Goal: Find contact information: Find contact information

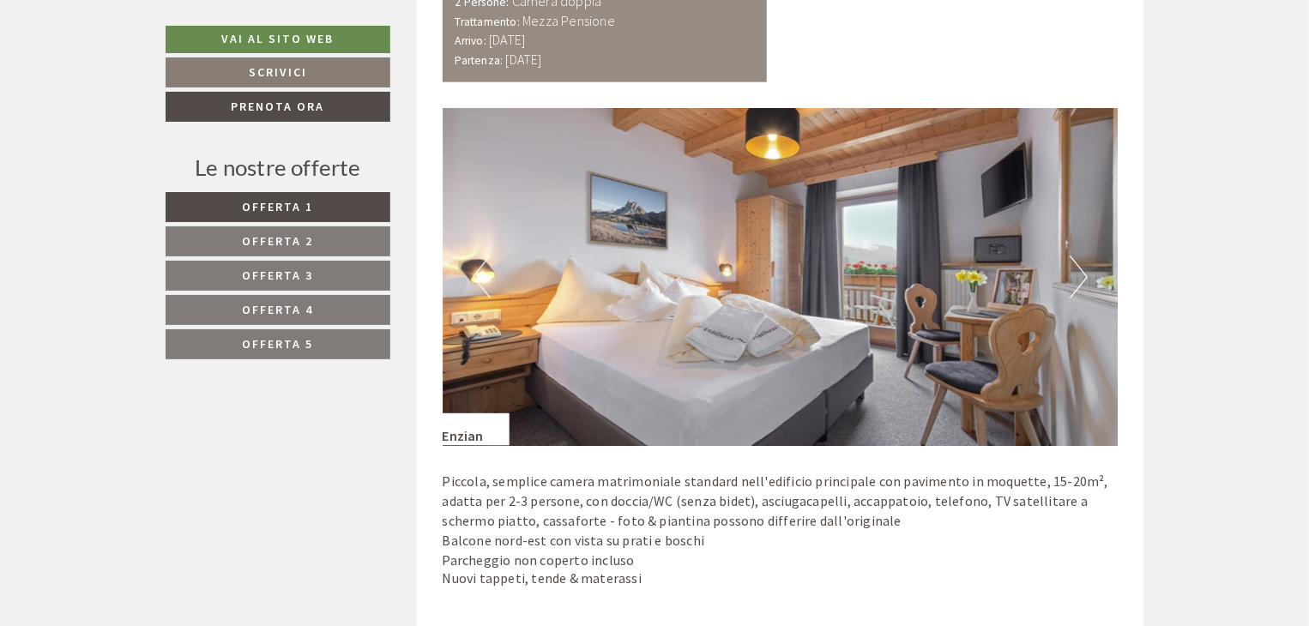
scroll to position [1115, 0]
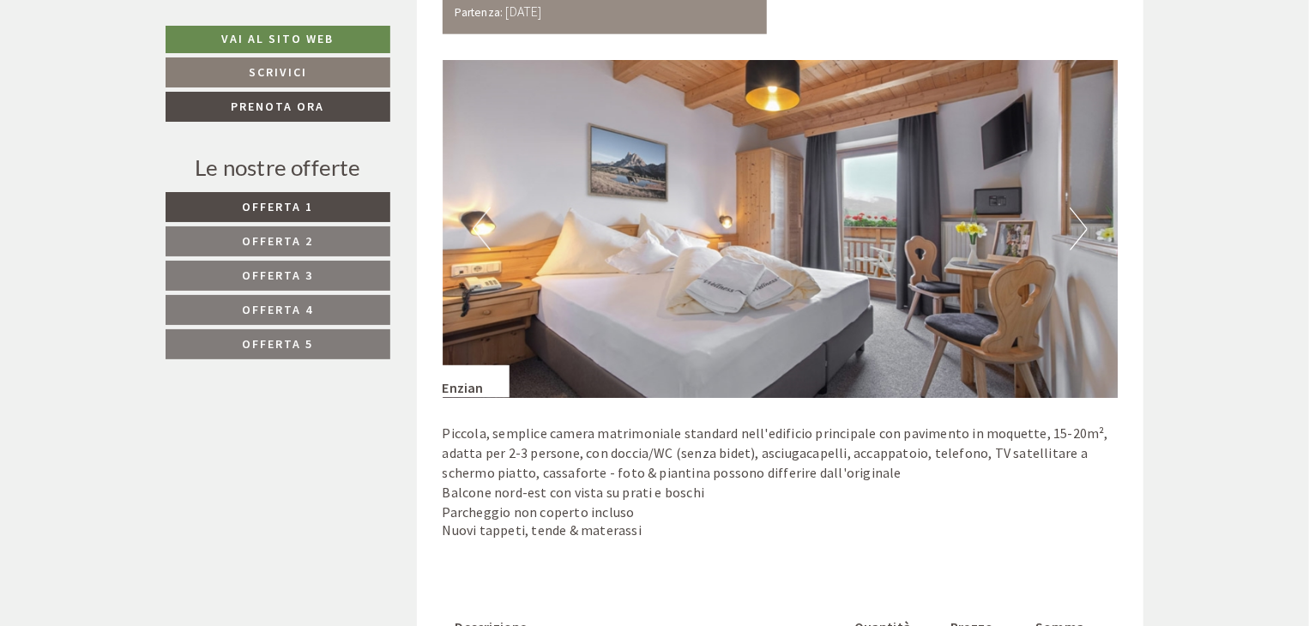
click at [1078, 233] on button "Next" at bounding box center [1079, 229] width 18 height 43
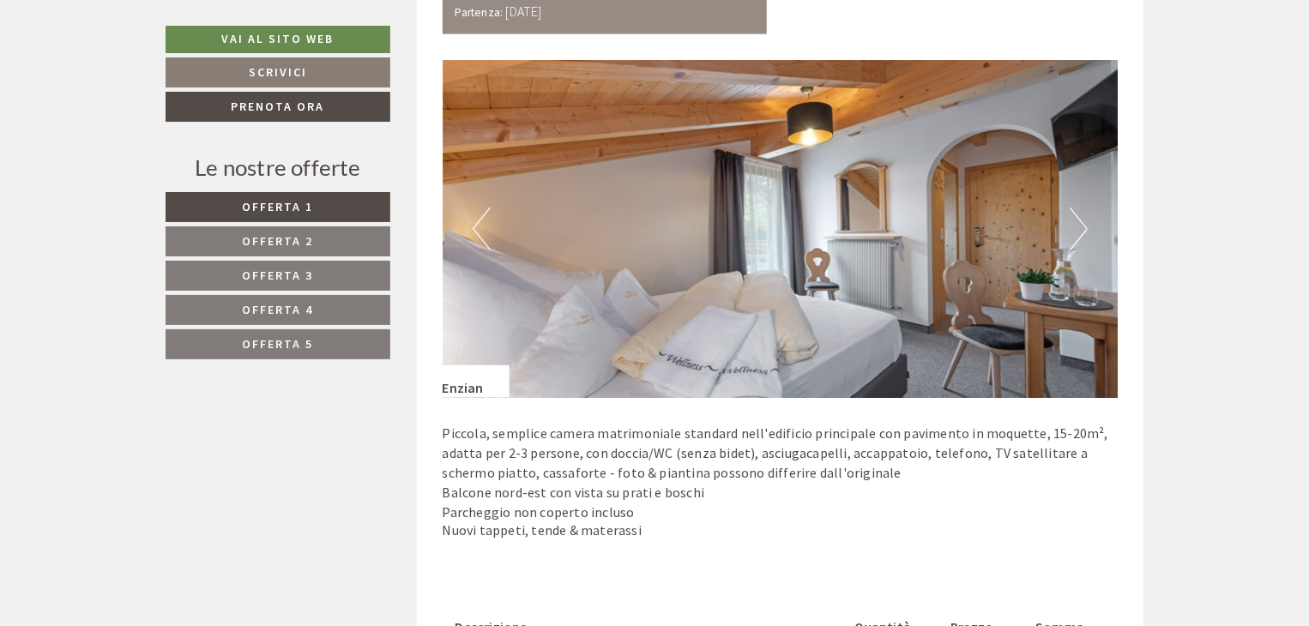
click at [1078, 233] on button "Next" at bounding box center [1079, 229] width 18 height 43
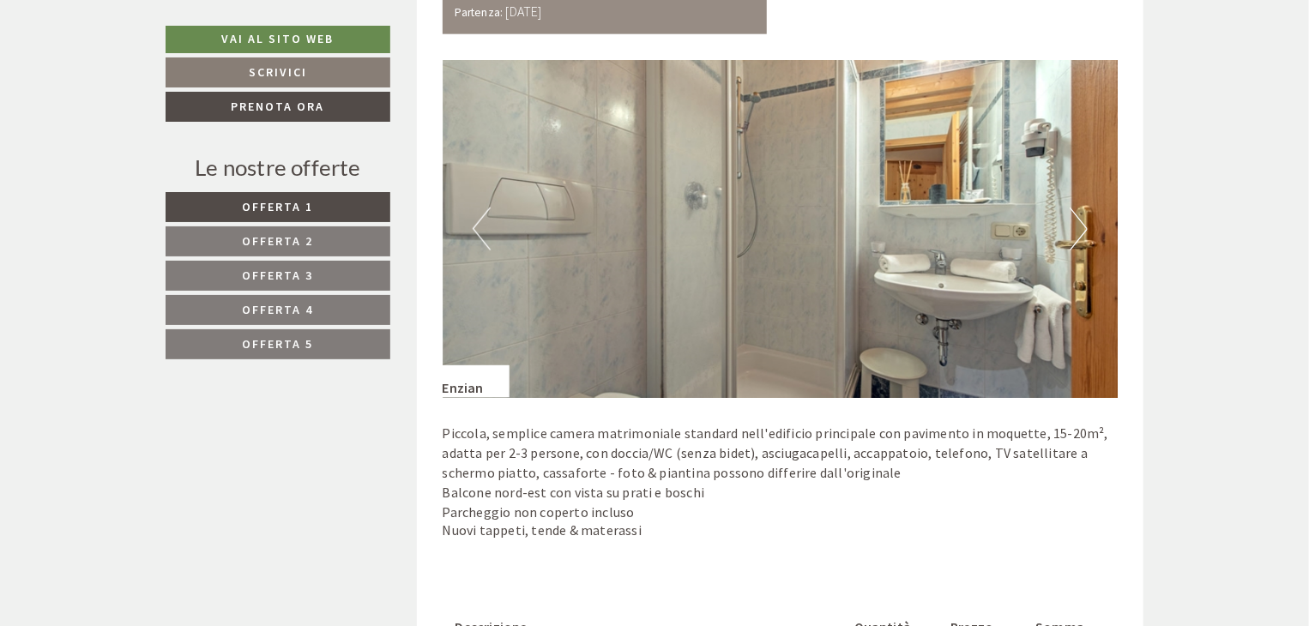
click at [1078, 233] on button "Next" at bounding box center [1079, 229] width 18 height 43
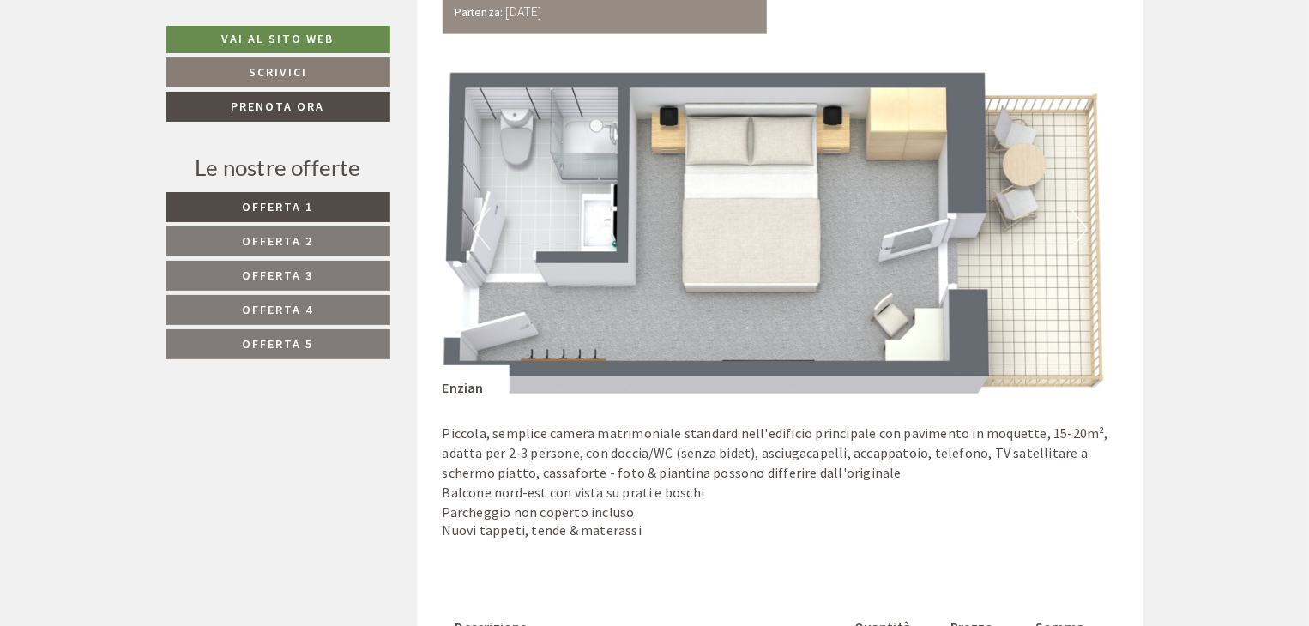
click at [1064, 225] on img at bounding box center [781, 229] width 676 height 338
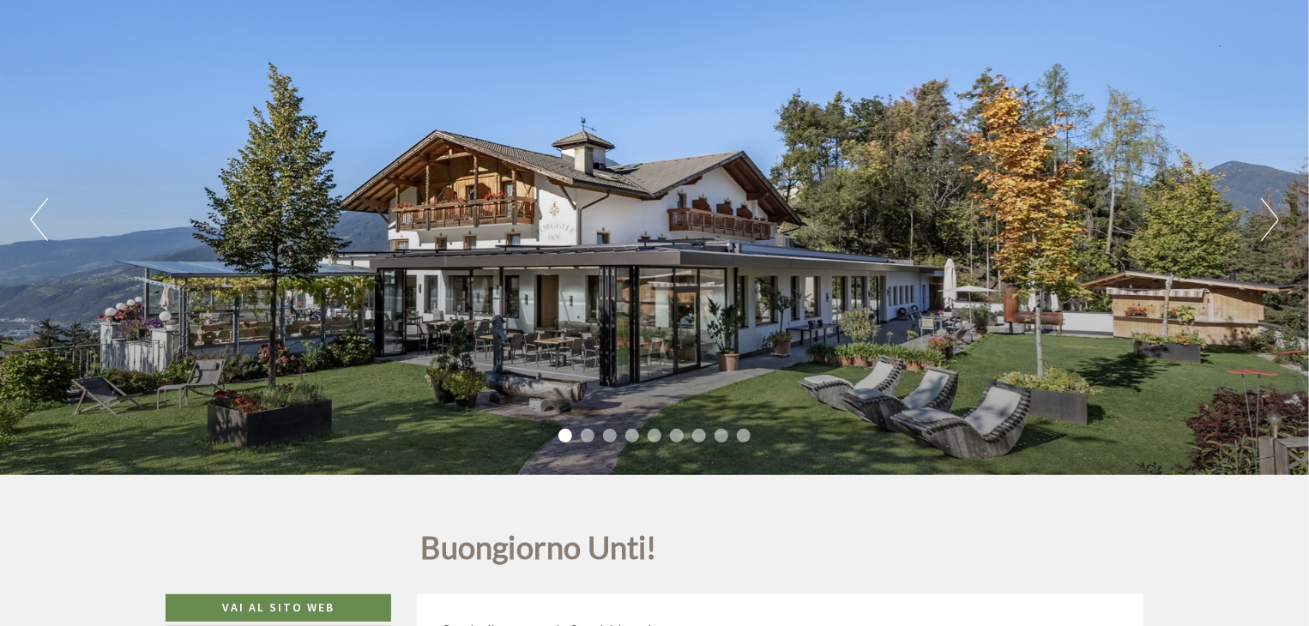
scroll to position [172, 0]
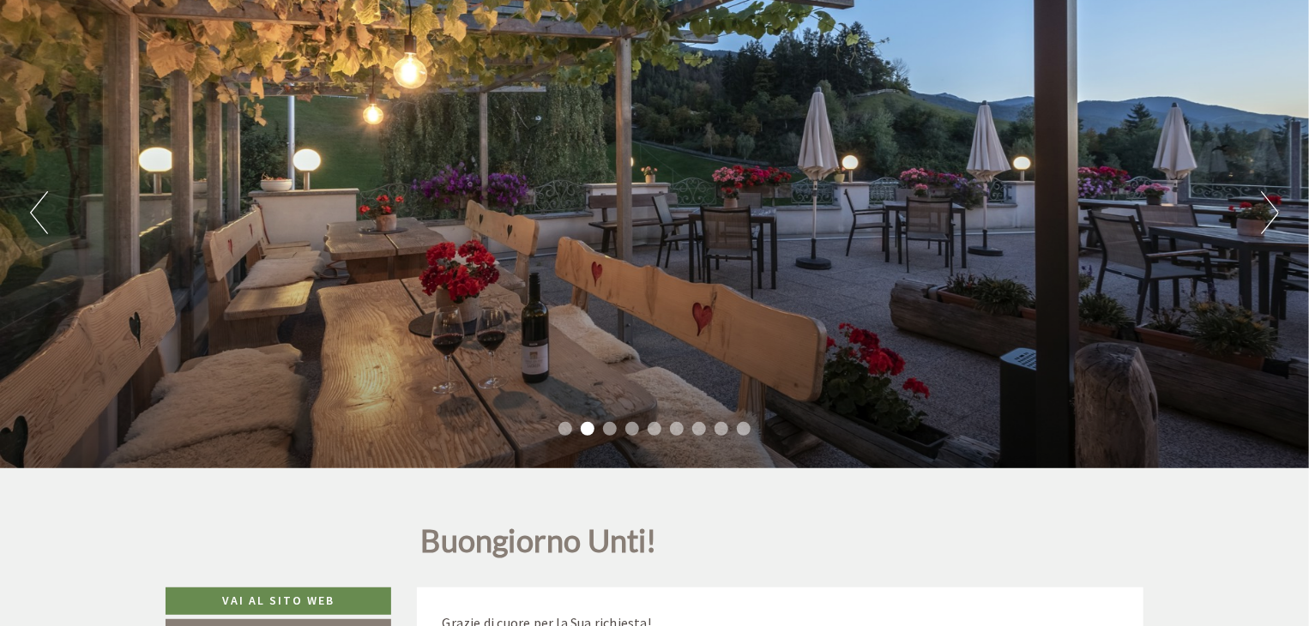
click at [1264, 214] on button "Next" at bounding box center [1270, 212] width 18 height 43
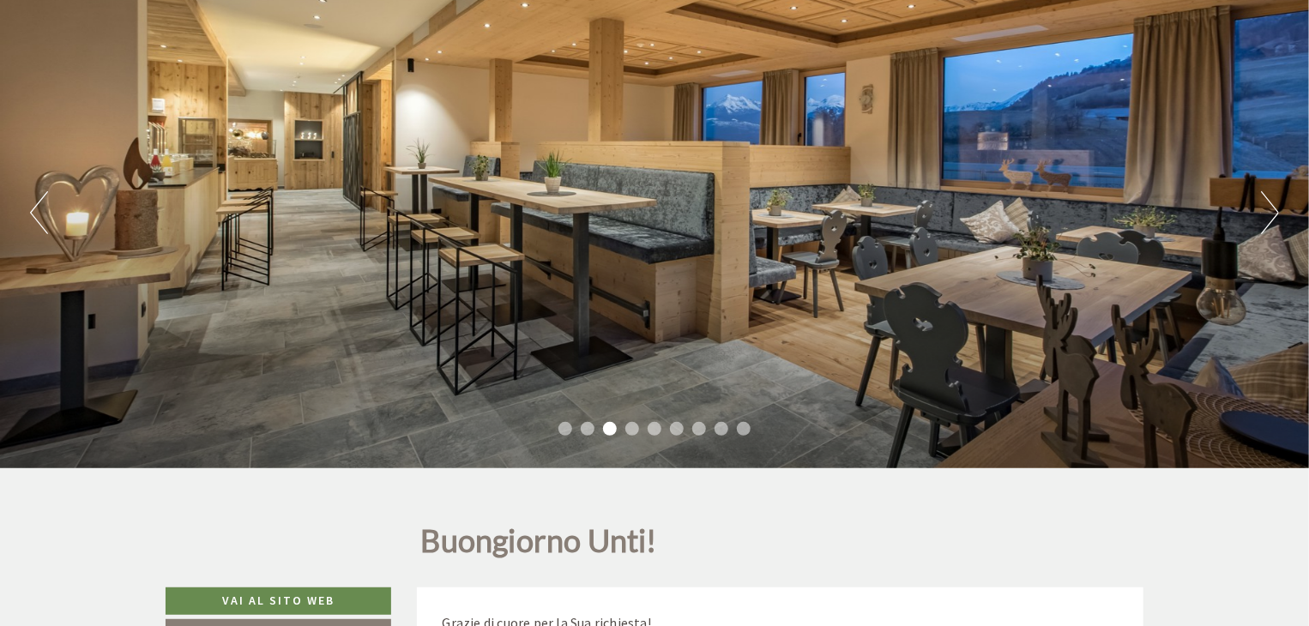
click at [1263, 214] on button "Next" at bounding box center [1270, 212] width 18 height 43
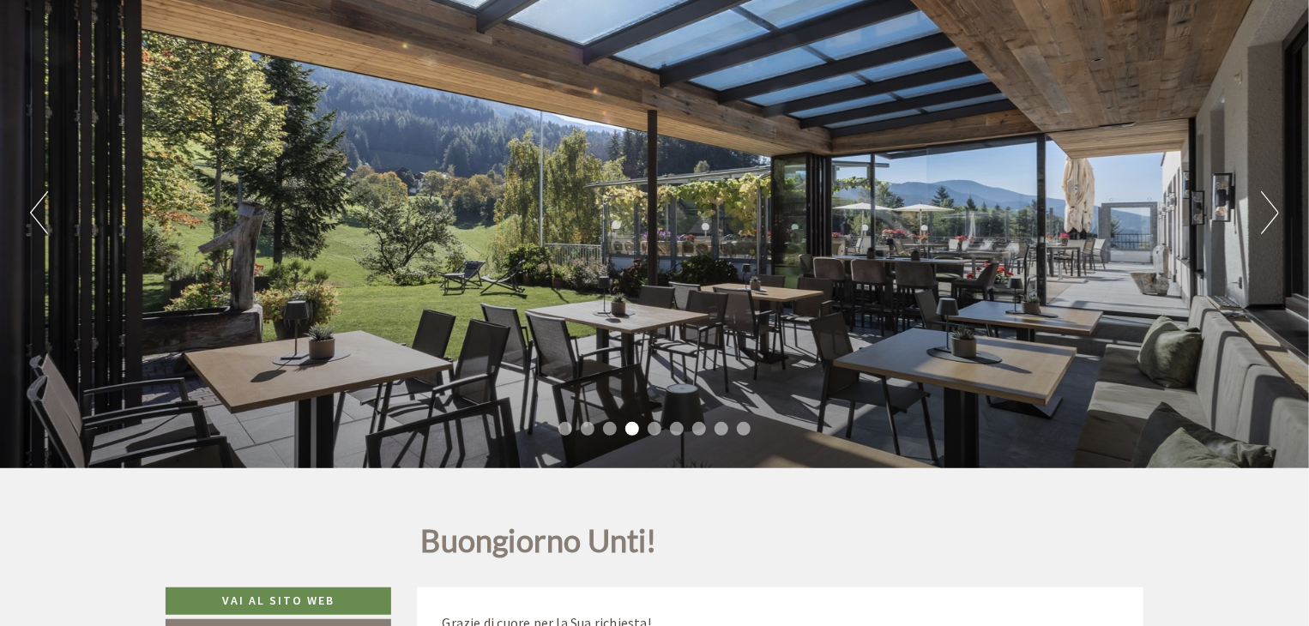
click at [1263, 214] on button "Next" at bounding box center [1270, 212] width 18 height 43
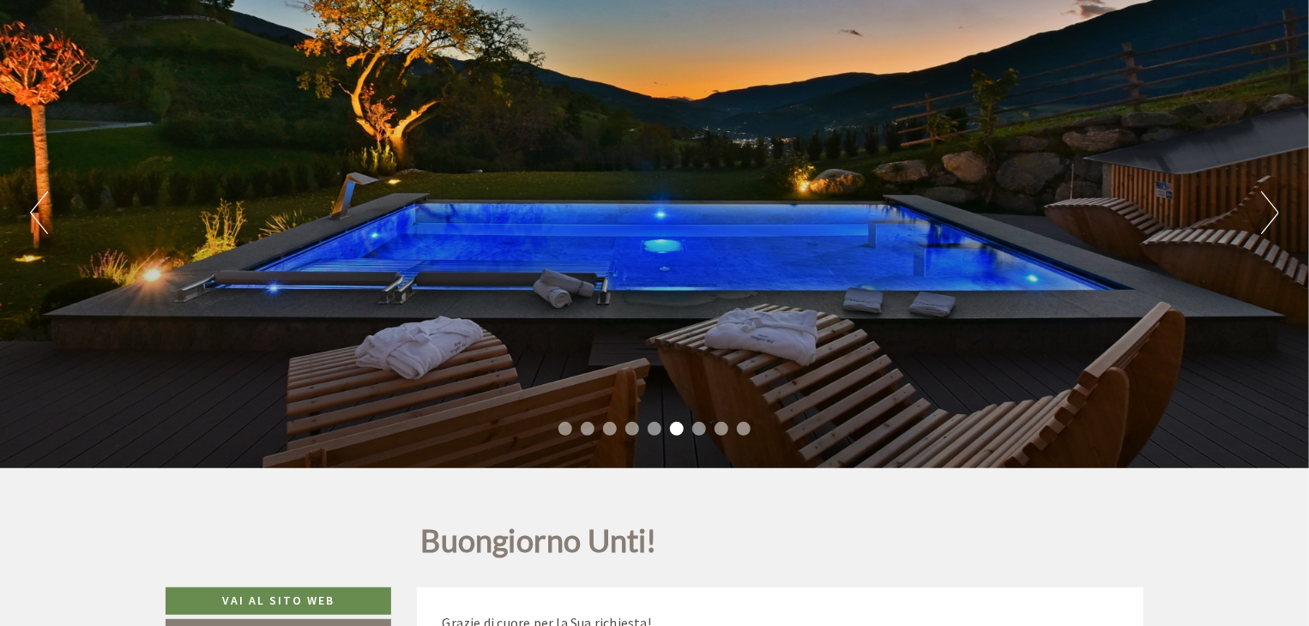
click at [31, 215] on button "Previous" at bounding box center [39, 212] width 18 height 43
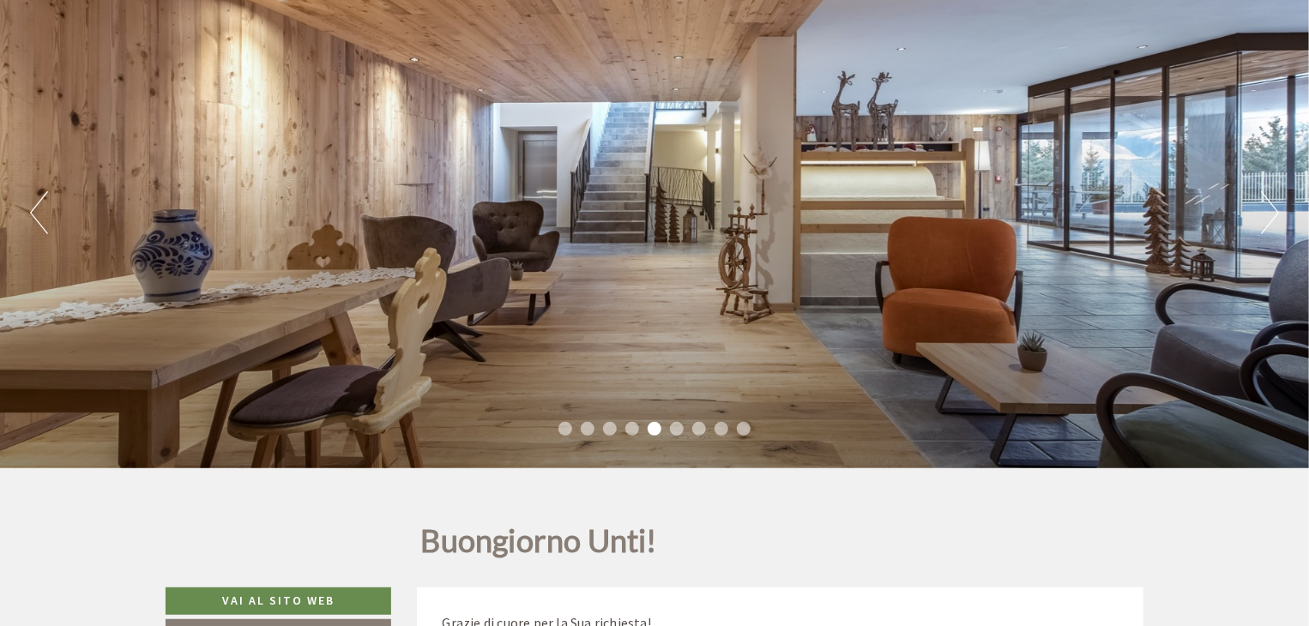
click at [31, 215] on button "Previous" at bounding box center [39, 212] width 18 height 43
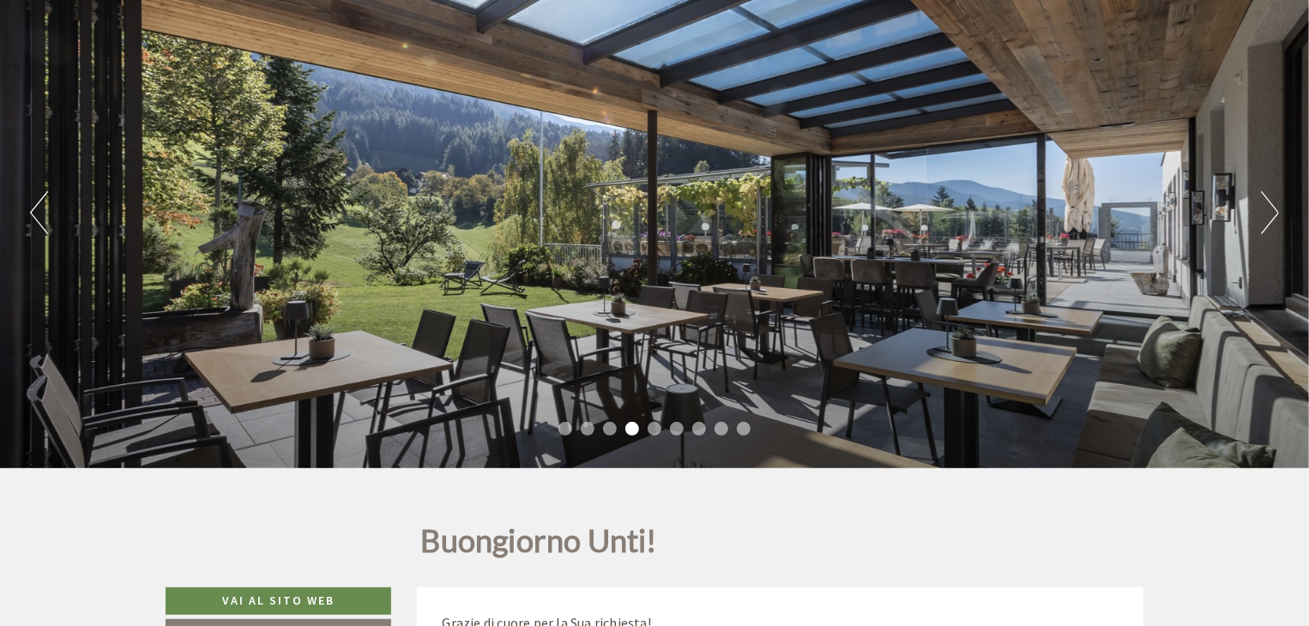
click at [1265, 224] on button "Next" at bounding box center [1270, 212] width 18 height 43
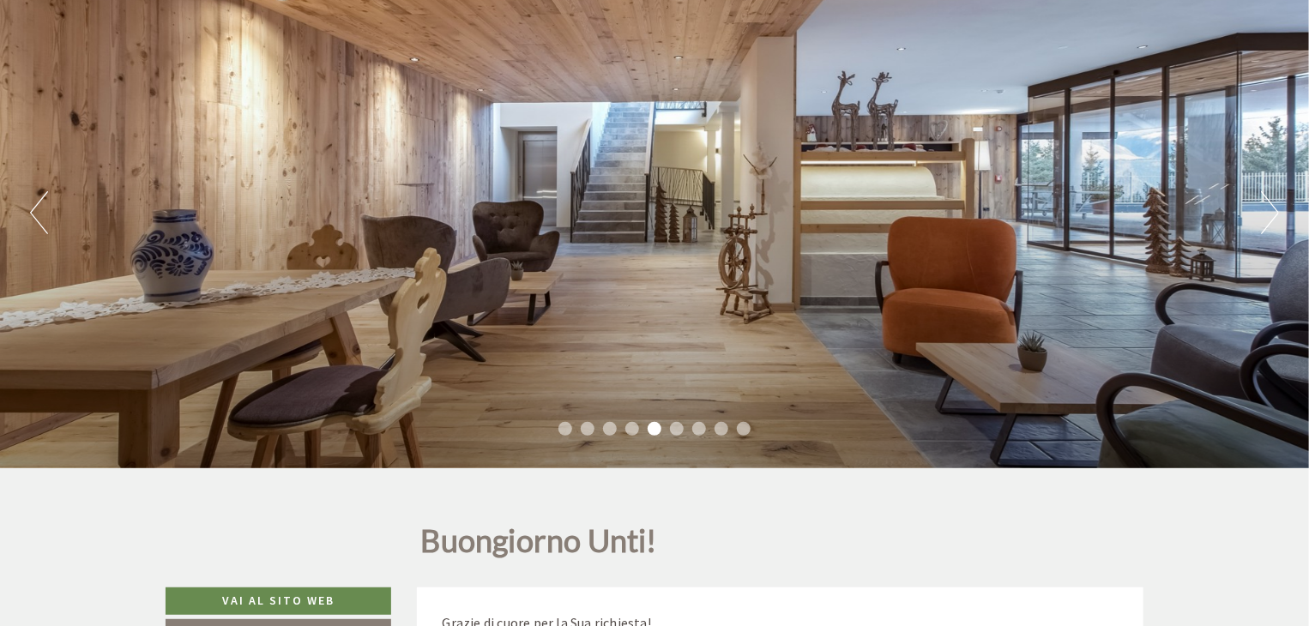
click at [1265, 224] on button "Next" at bounding box center [1270, 212] width 18 height 43
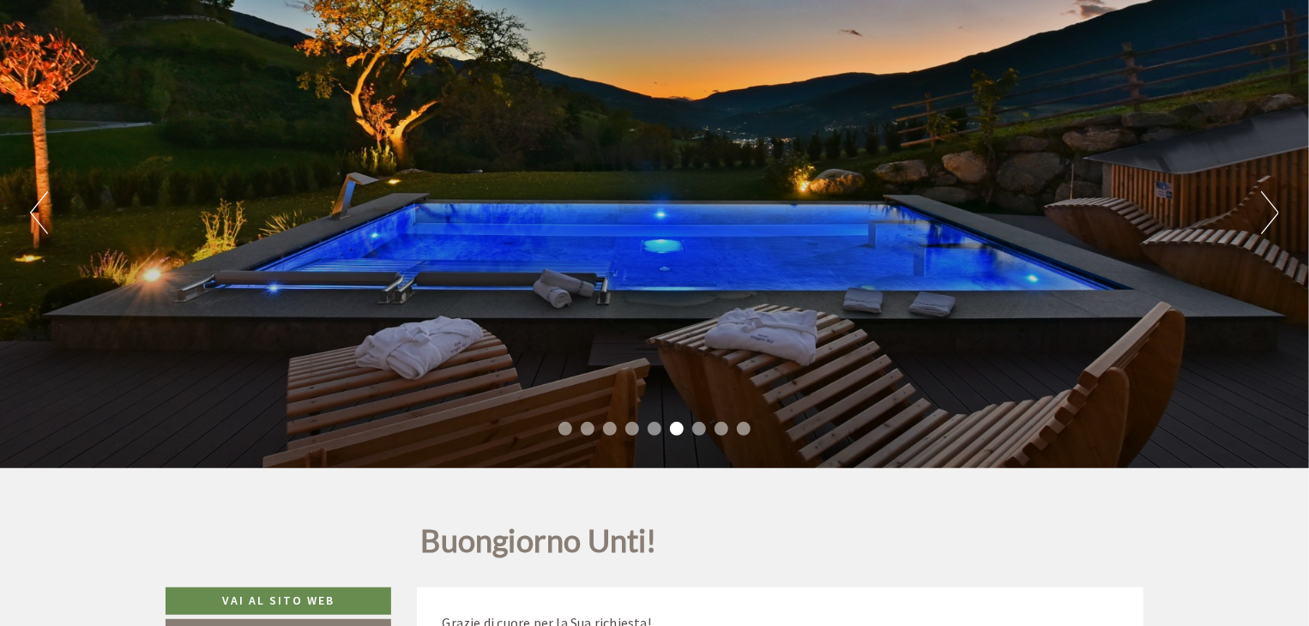
click at [1265, 224] on button "Next" at bounding box center [1270, 212] width 18 height 43
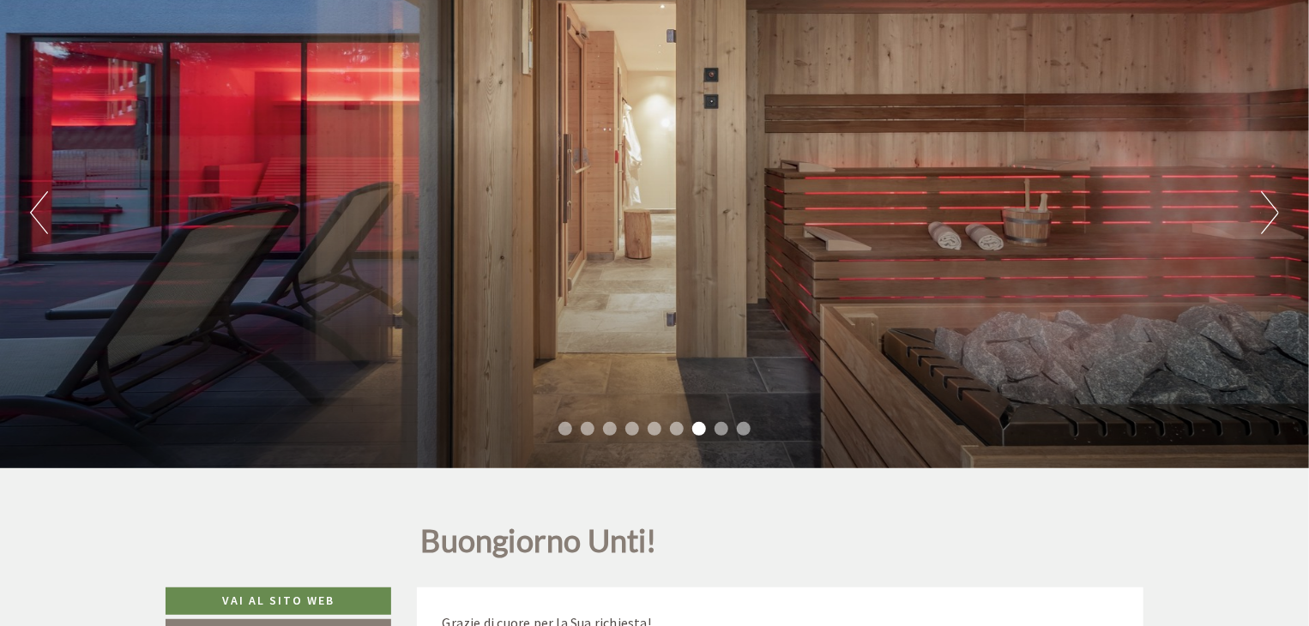
click at [1265, 224] on button "Next" at bounding box center [1270, 212] width 18 height 43
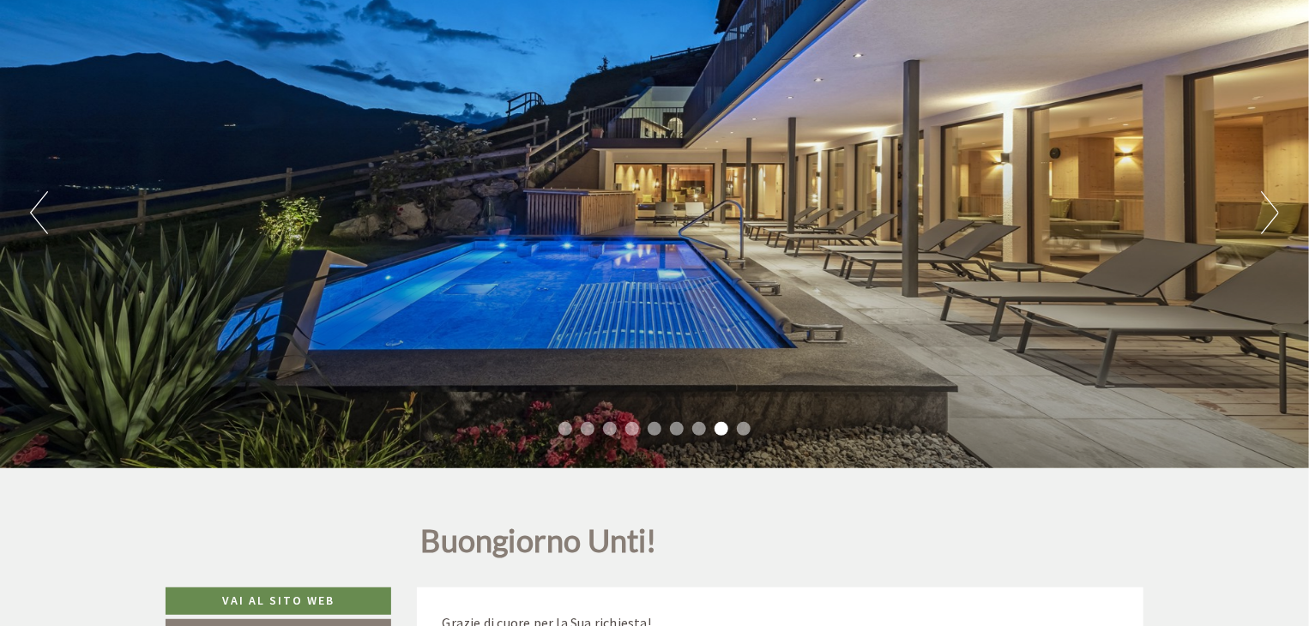
click at [1265, 224] on button "Next" at bounding box center [1270, 212] width 18 height 43
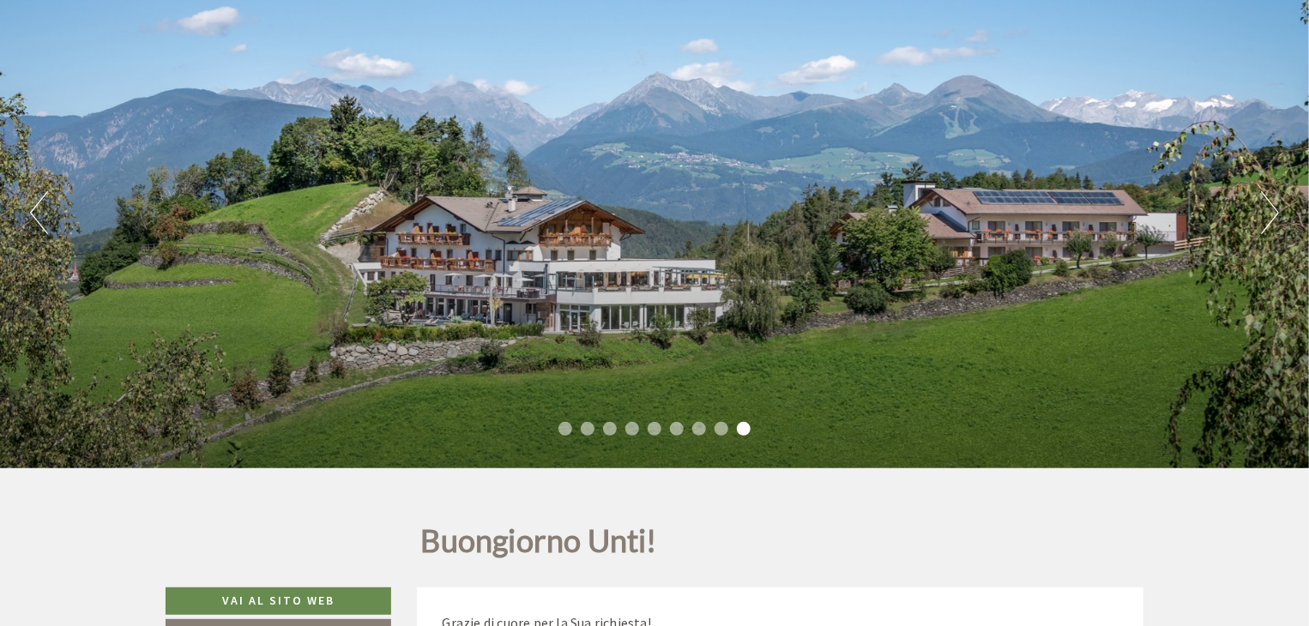
click at [1265, 224] on button "Next" at bounding box center [1270, 212] width 18 height 43
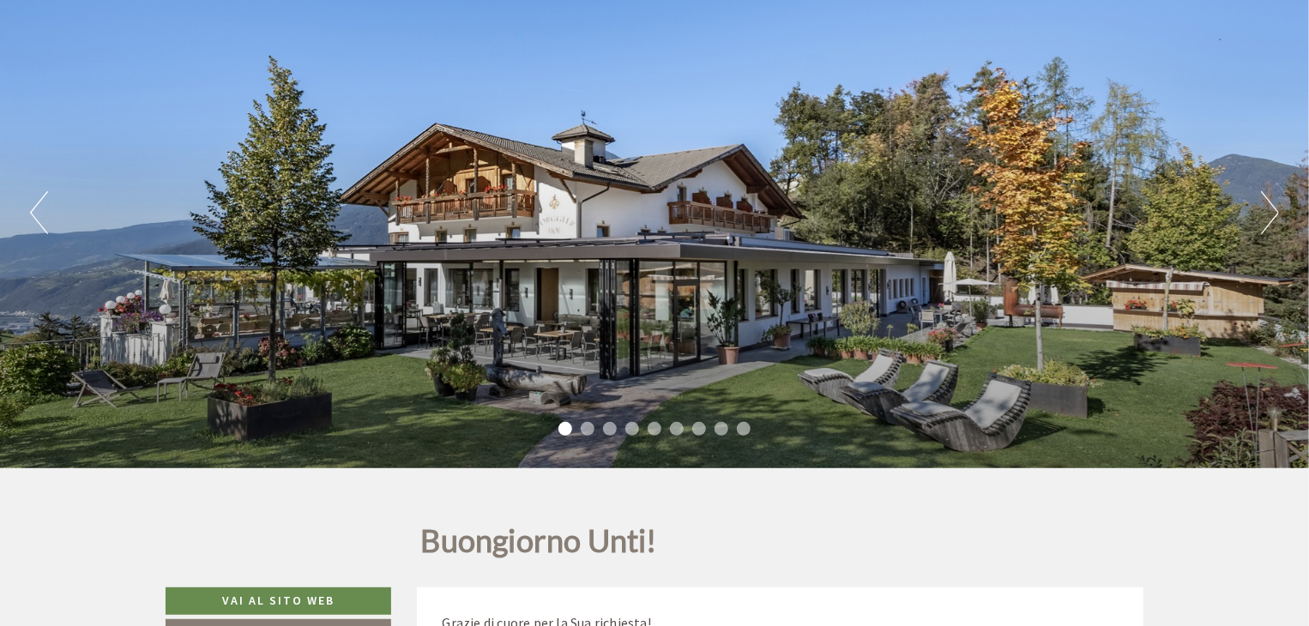
click at [1265, 224] on button "Next" at bounding box center [1270, 212] width 18 height 43
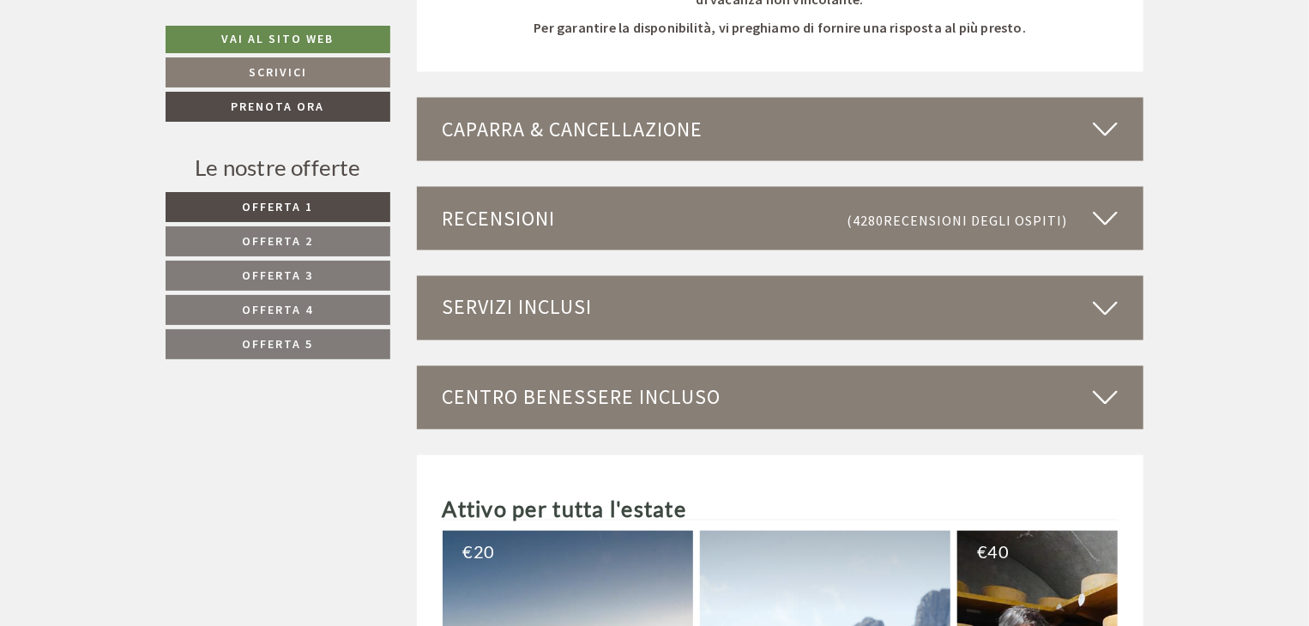
scroll to position [4461, 0]
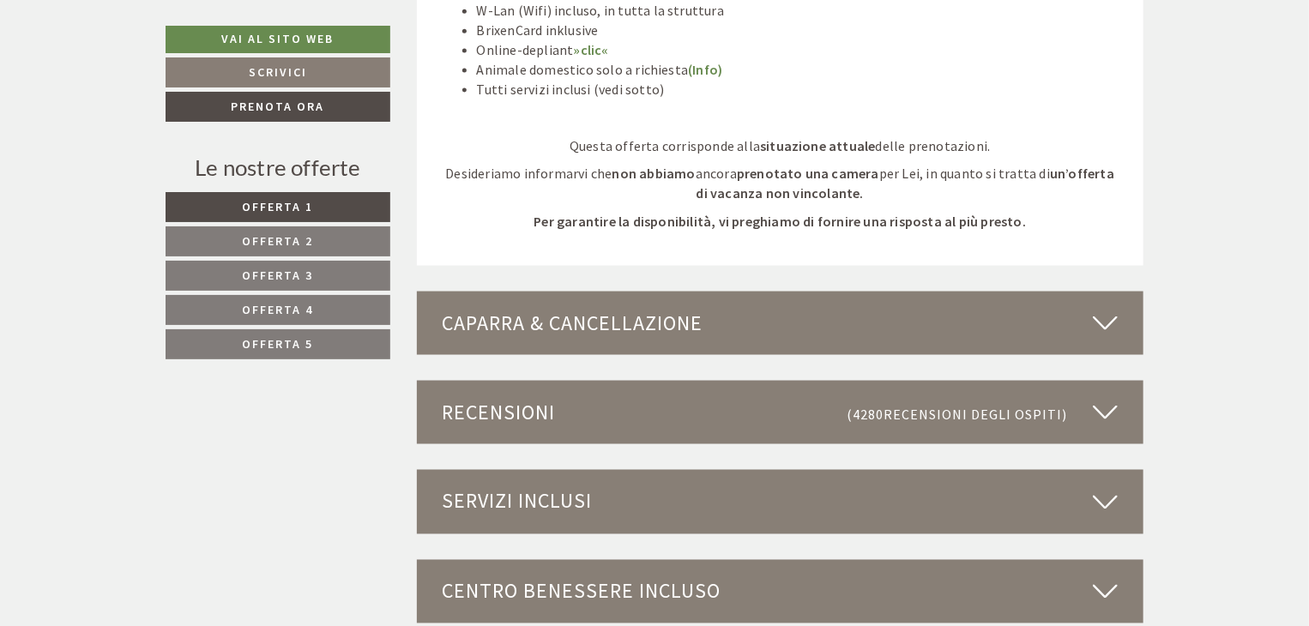
click at [647, 508] on div "Servizi inclusi" at bounding box center [781, 501] width 728 height 63
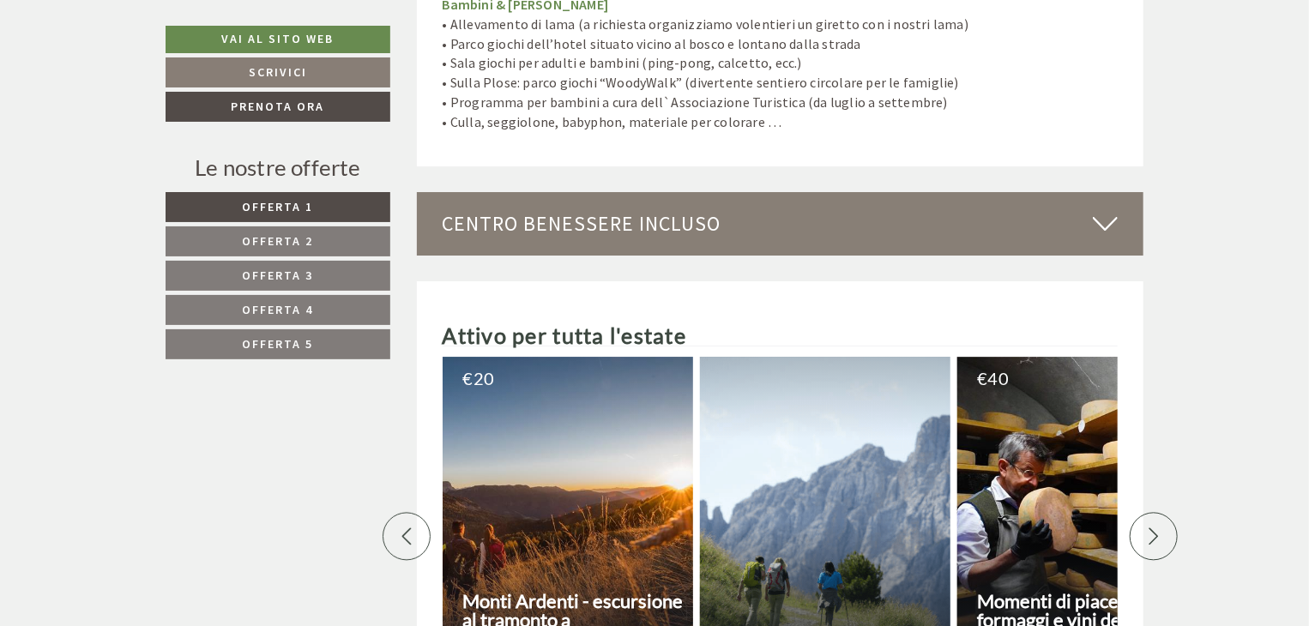
scroll to position [6263, 0]
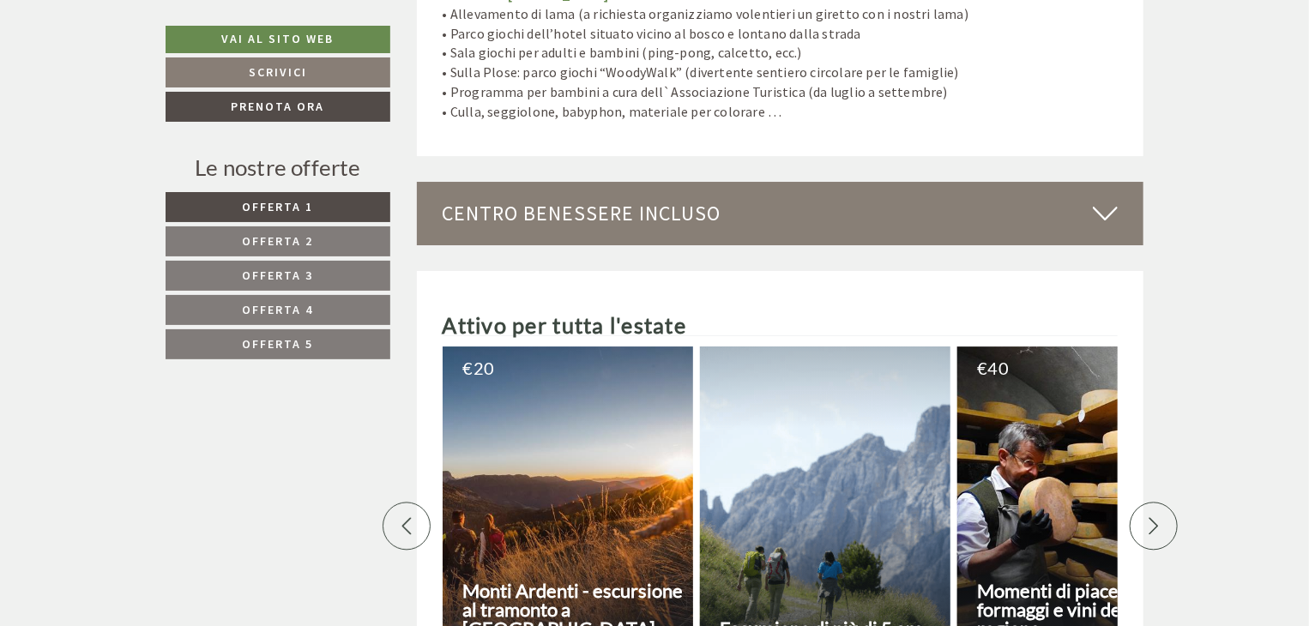
click at [553, 193] on div "Centro benessere incluso" at bounding box center [781, 213] width 728 height 63
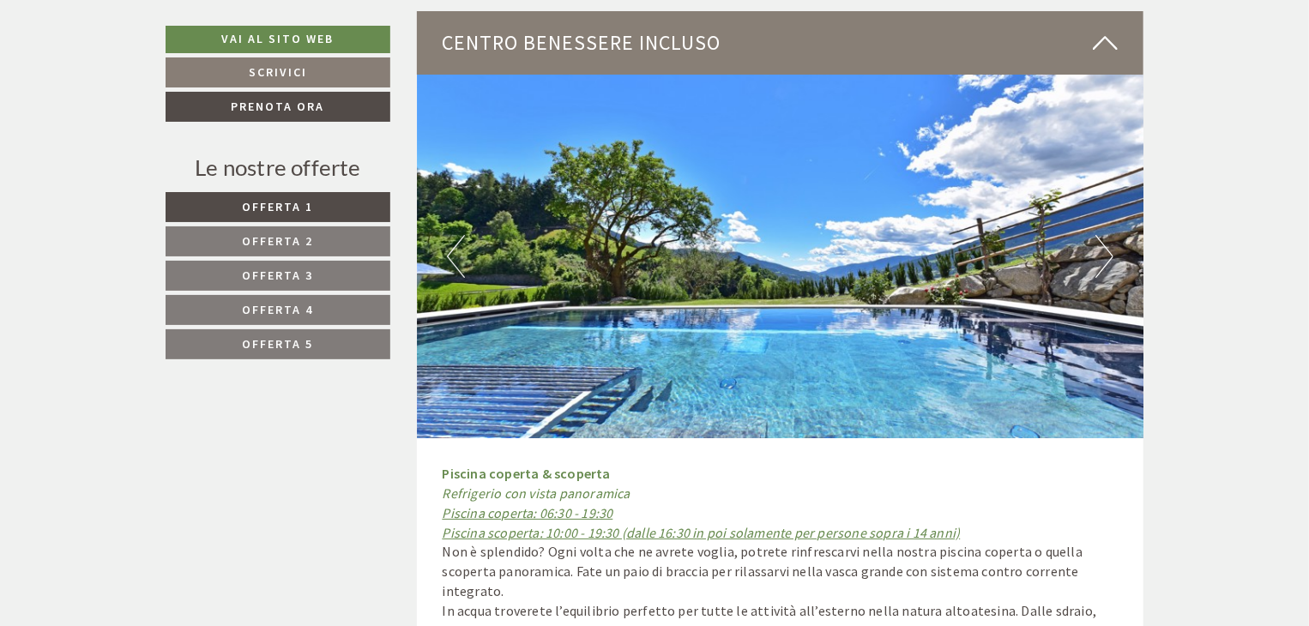
scroll to position [6434, 0]
click at [1107, 235] on button "Next" at bounding box center [1105, 255] width 18 height 43
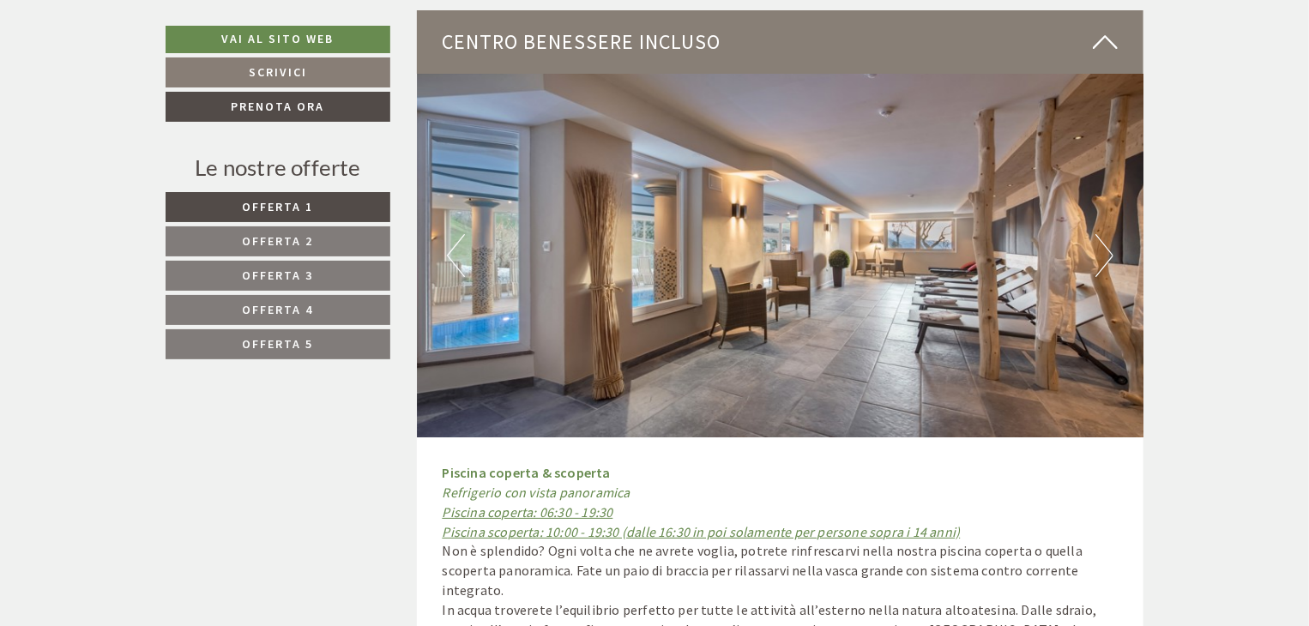
click at [1107, 235] on button "Next" at bounding box center [1105, 255] width 18 height 43
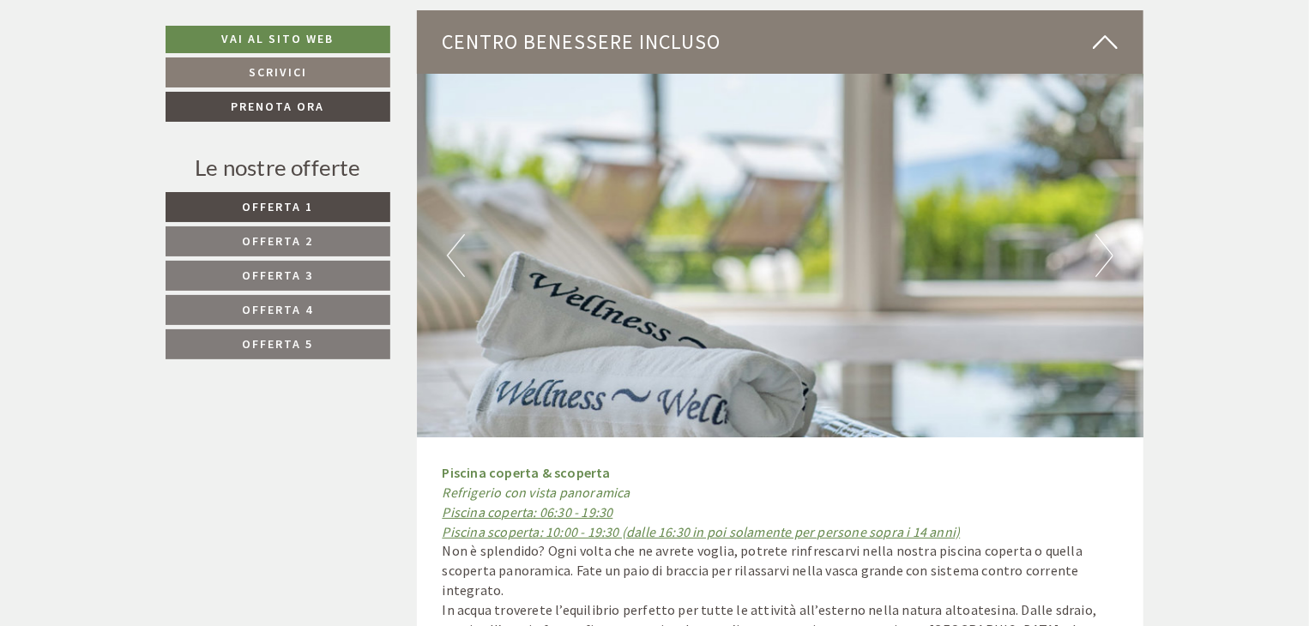
click at [1107, 235] on button "Next" at bounding box center [1105, 255] width 18 height 43
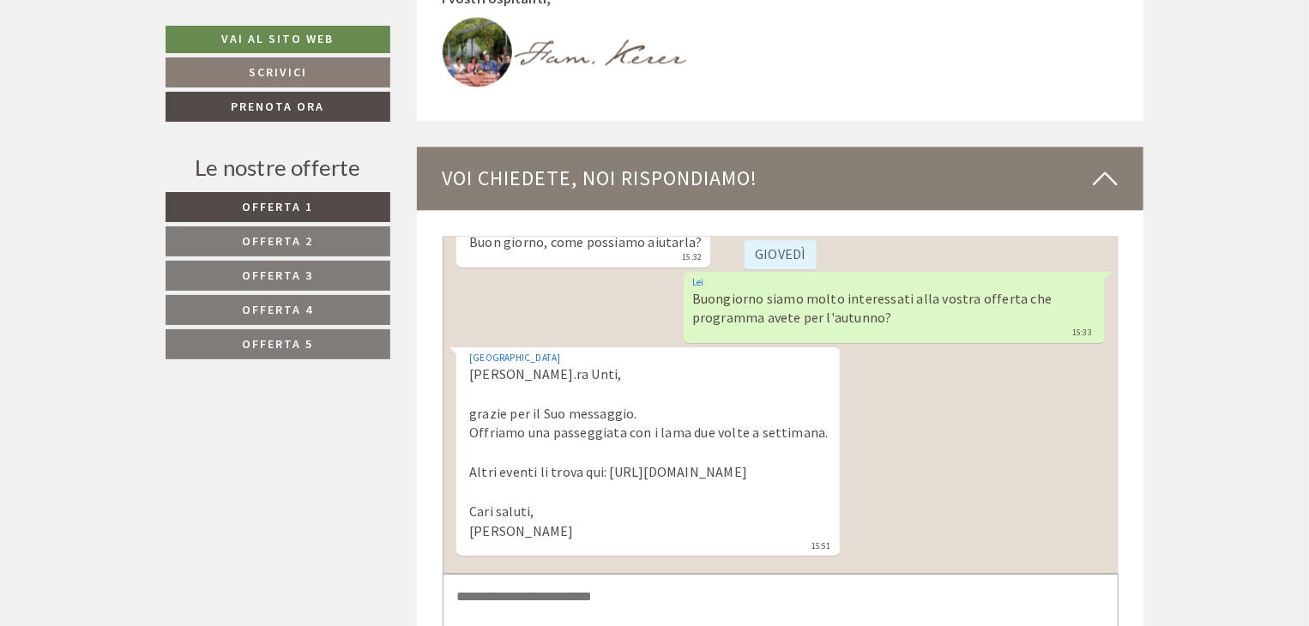
scroll to position [8836, 0]
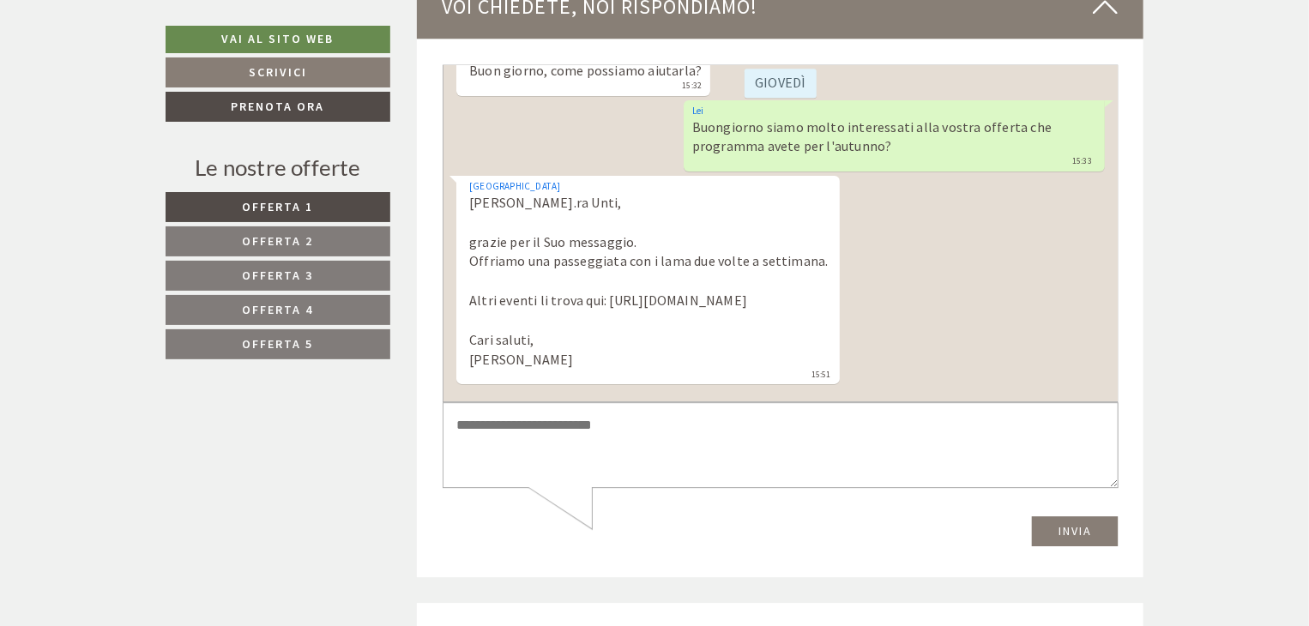
click at [519, 428] on textarea at bounding box center [780, 445] width 676 height 87
click at [826, 427] on textarea "**********" at bounding box center [780, 445] width 676 height 87
click at [870, 426] on textarea "**********" at bounding box center [780, 445] width 676 height 87
click at [926, 420] on textarea "**********" at bounding box center [780, 445] width 676 height 87
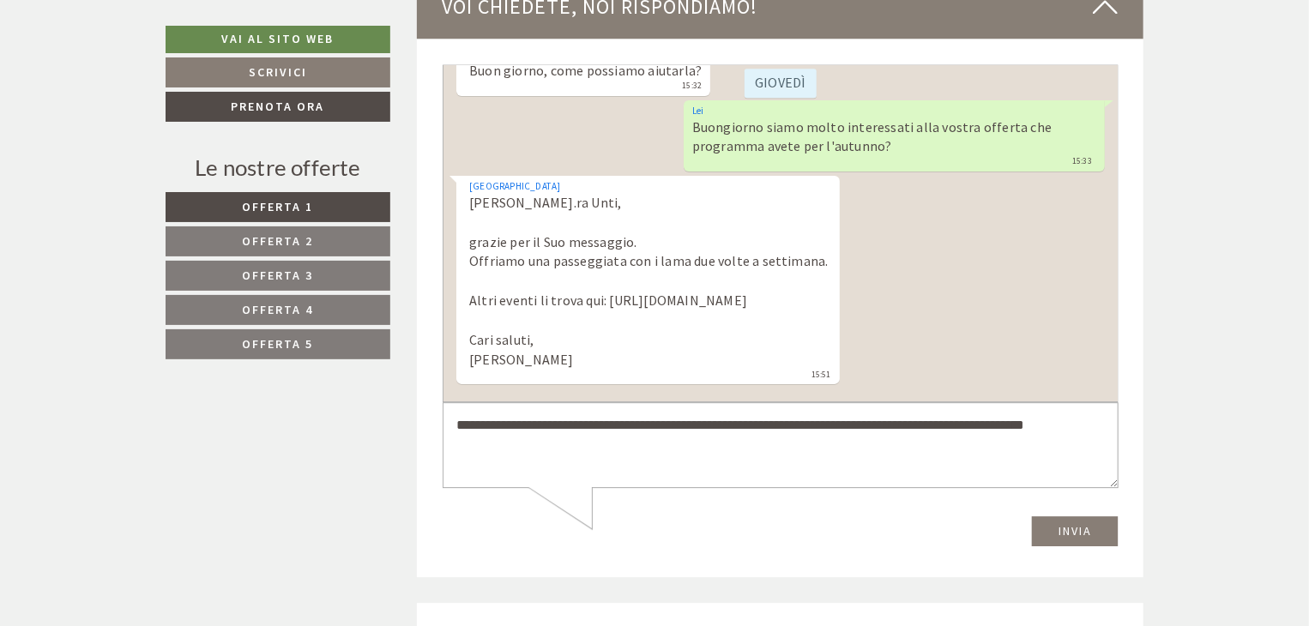
click at [995, 431] on textarea "**********" at bounding box center [780, 445] width 676 height 87
click at [1084, 425] on textarea "**********" at bounding box center [780, 445] width 676 height 87
type textarea "**********"
click at [1059, 530] on button "Invia" at bounding box center [1074, 531] width 87 height 30
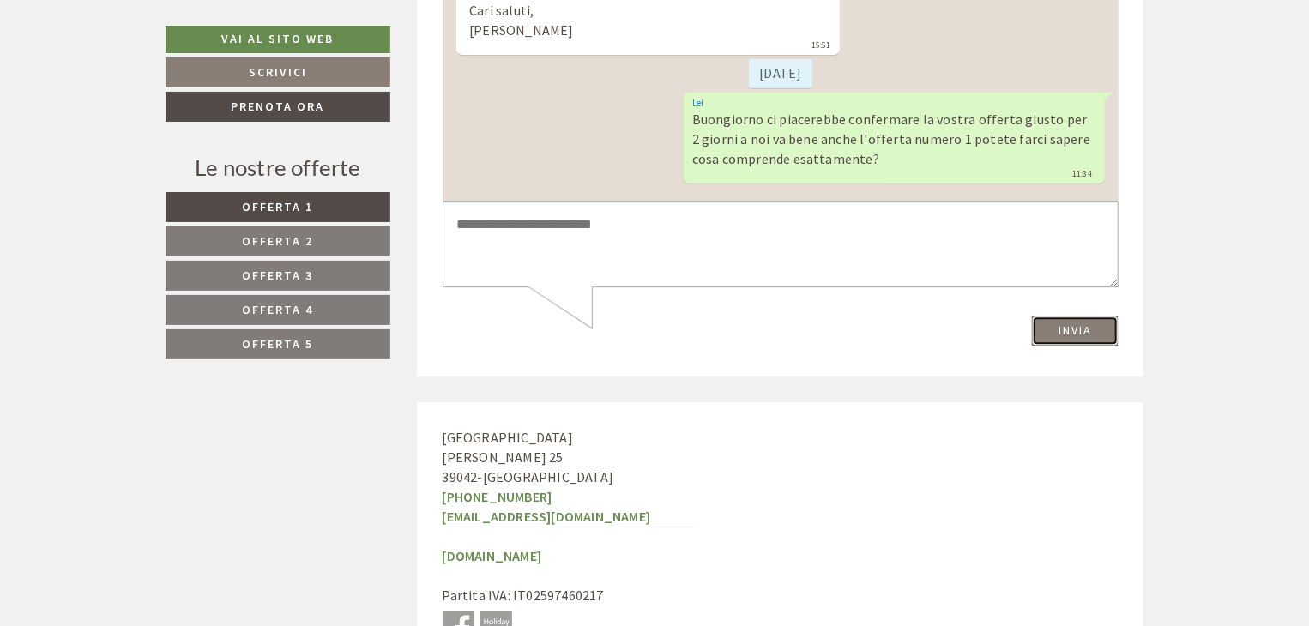
scroll to position [9094, 0]
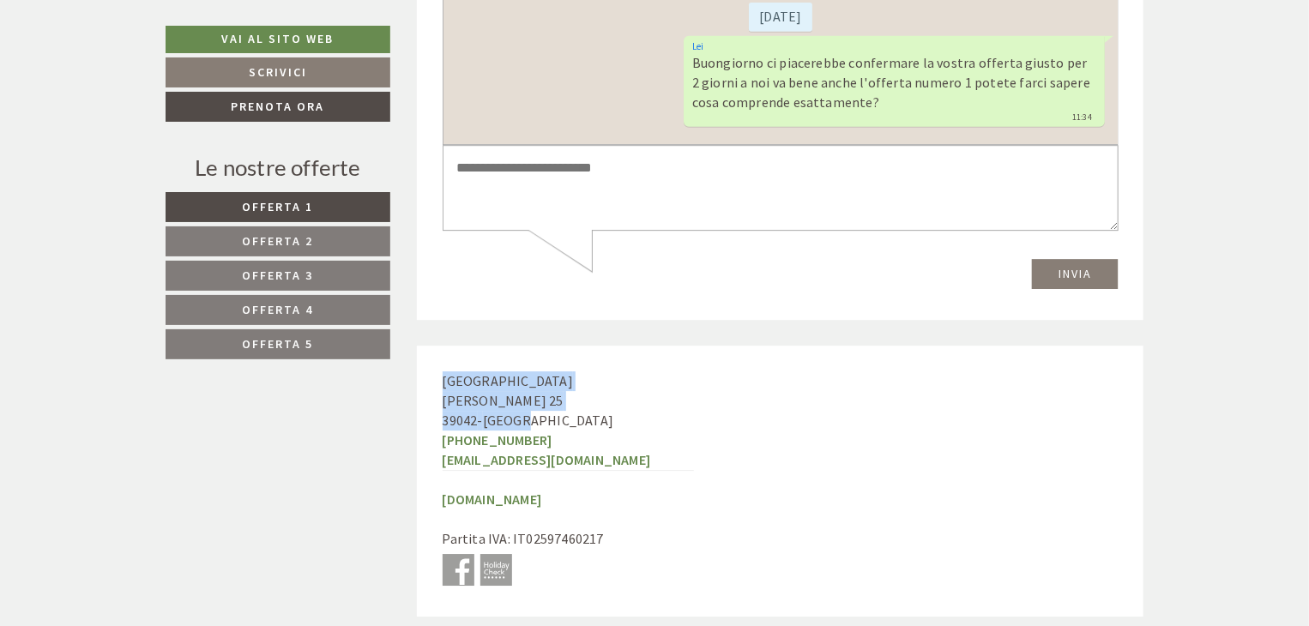
drag, startPoint x: 443, startPoint y: 344, endPoint x: 534, endPoint y: 383, distance: 99.1
click at [534, 383] on div "Hotel Torgglerhof [PERSON_NAME][STREET_ADDRESS] [PHONE_NUMBER] [EMAIL_ADDRESS][…" at bounding box center [568, 481] width 303 height 270
copy div "Hotel Torgglerhof [PERSON_NAME][STREET_ADDRESS]"
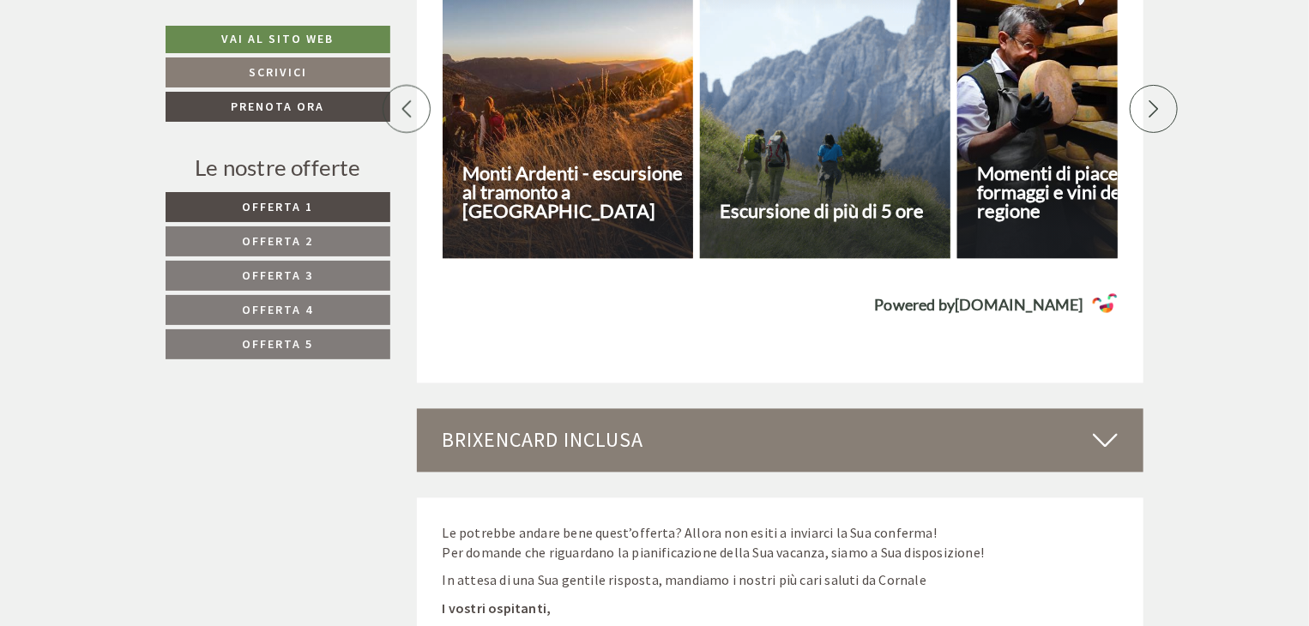
scroll to position [7893, 0]
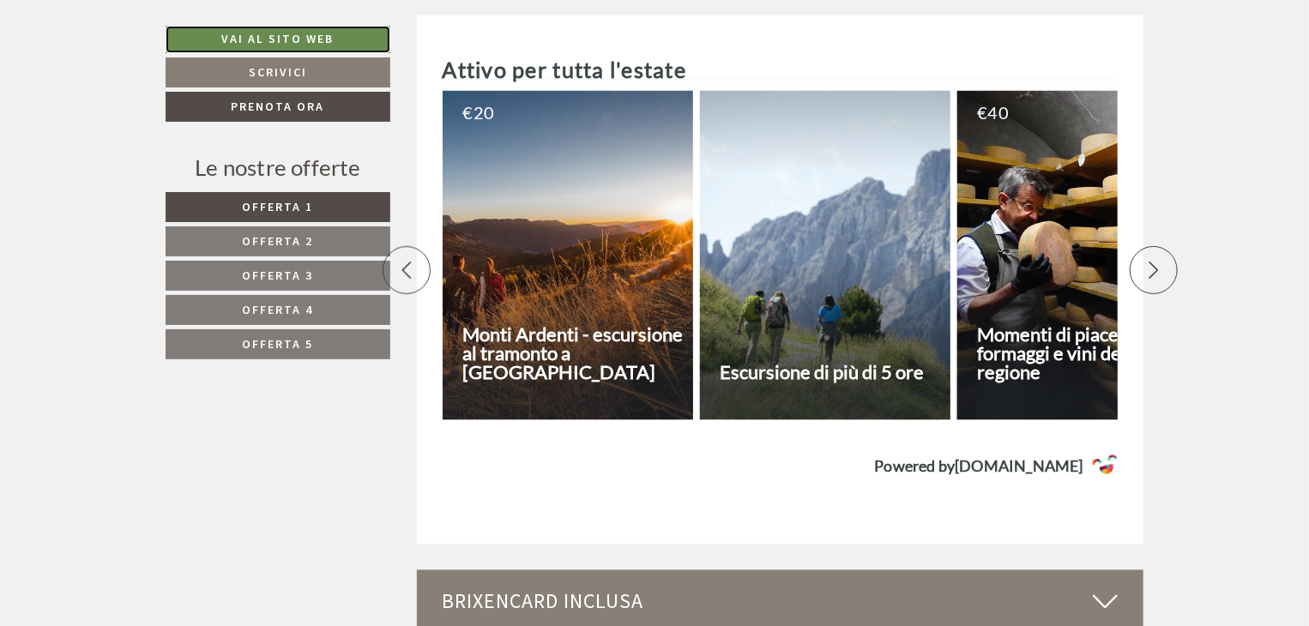
click at [221, 36] on link "Vai al sito web" at bounding box center [278, 39] width 225 height 27
